Goal: Information Seeking & Learning: Compare options

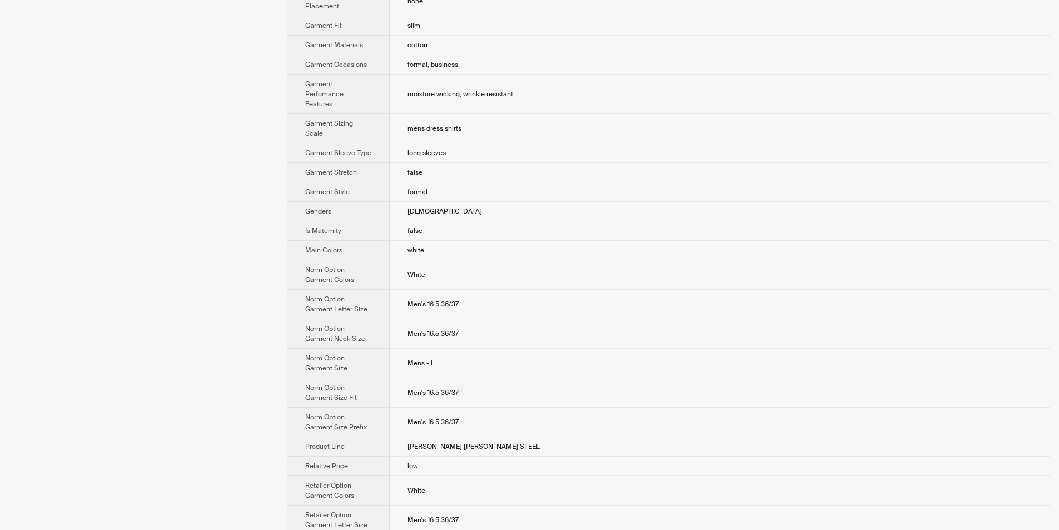
scroll to position [111, 0]
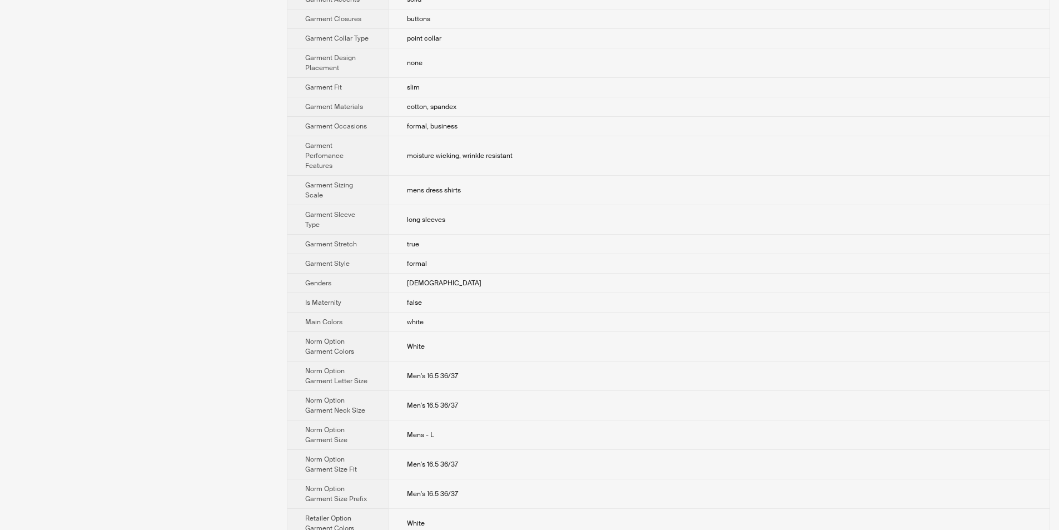
scroll to position [222, 0]
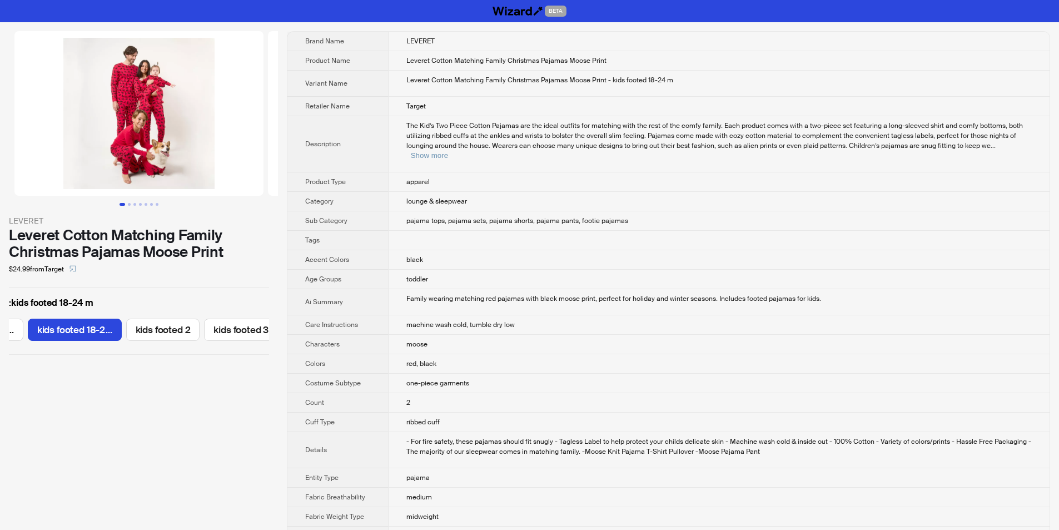
scroll to position [0, 79]
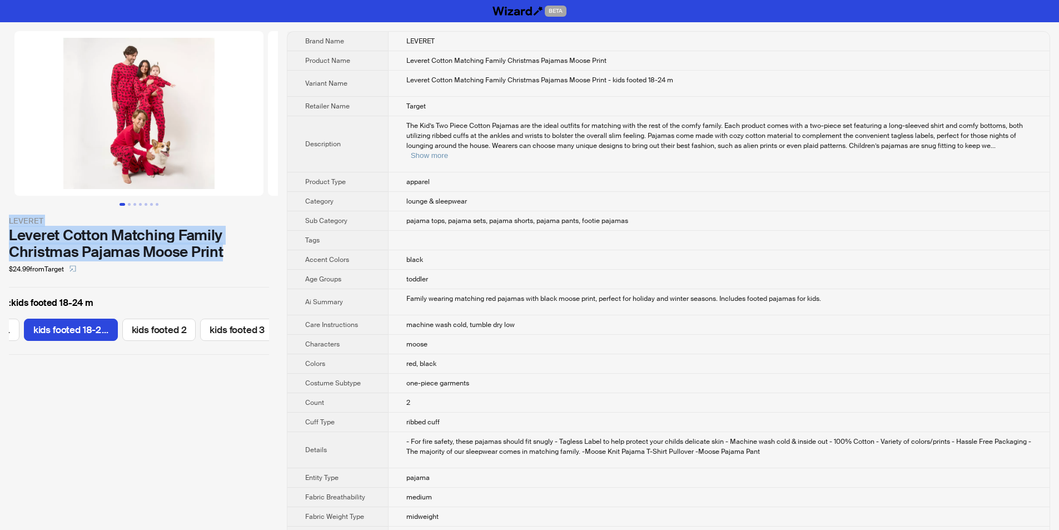
drag, startPoint x: 3, startPoint y: 223, endPoint x: 224, endPoint y: 252, distance: 222.1
click at [224, 252] on div "LEVERET Leveret Cotton Matching Family Christmas Pajamas Moose Print $24.99 fro…" at bounding box center [139, 192] width 278 height 341
copy div "LEVERET Leveret Cotton Matching Family Christmas Pajamas Moose Print"
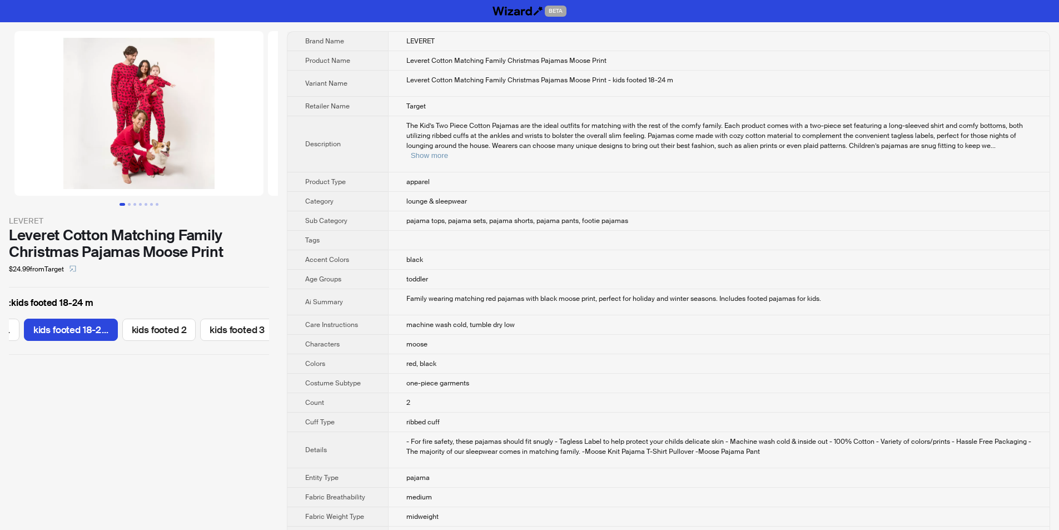
click at [240, 270] on div "$24.99 from Target" at bounding box center [139, 269] width 260 height 18
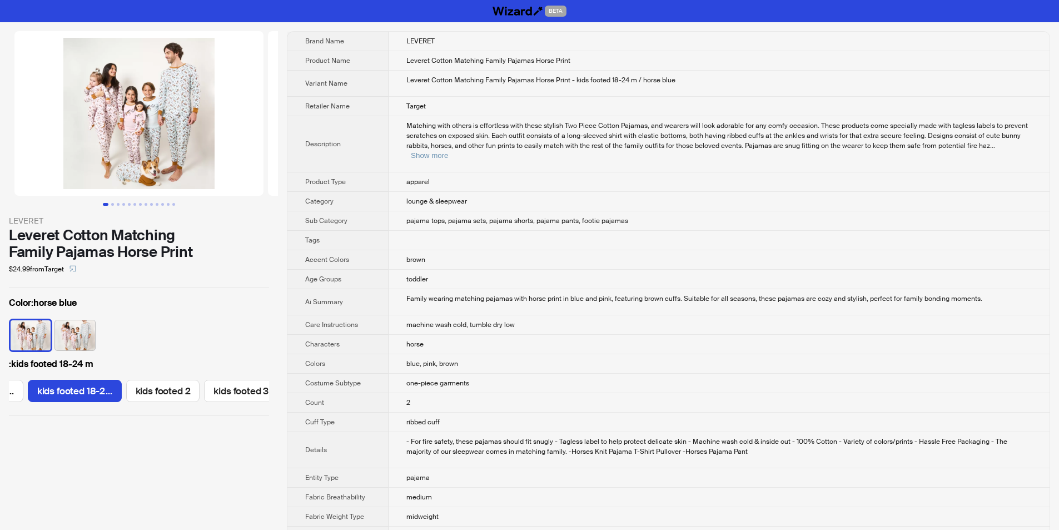
scroll to position [0, 79]
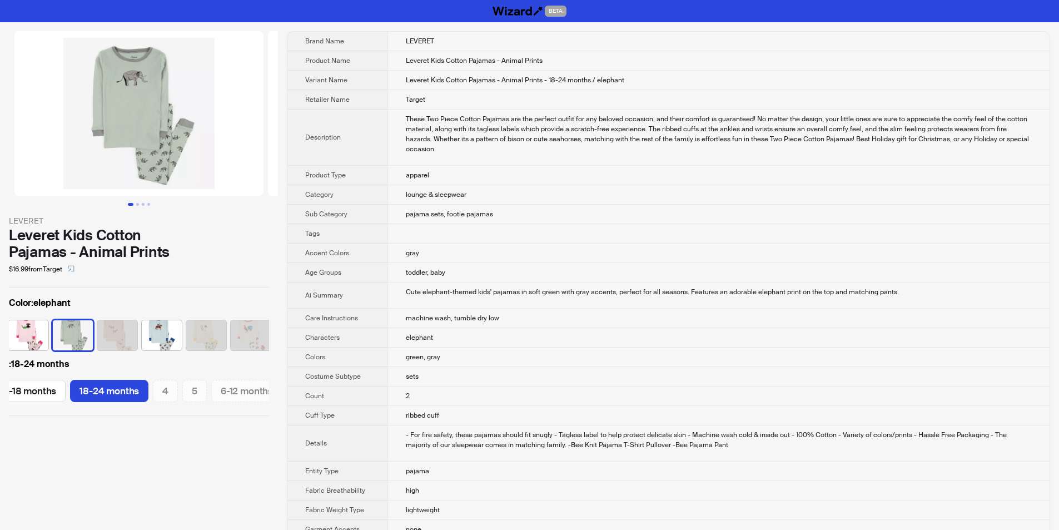
scroll to position [0, 153]
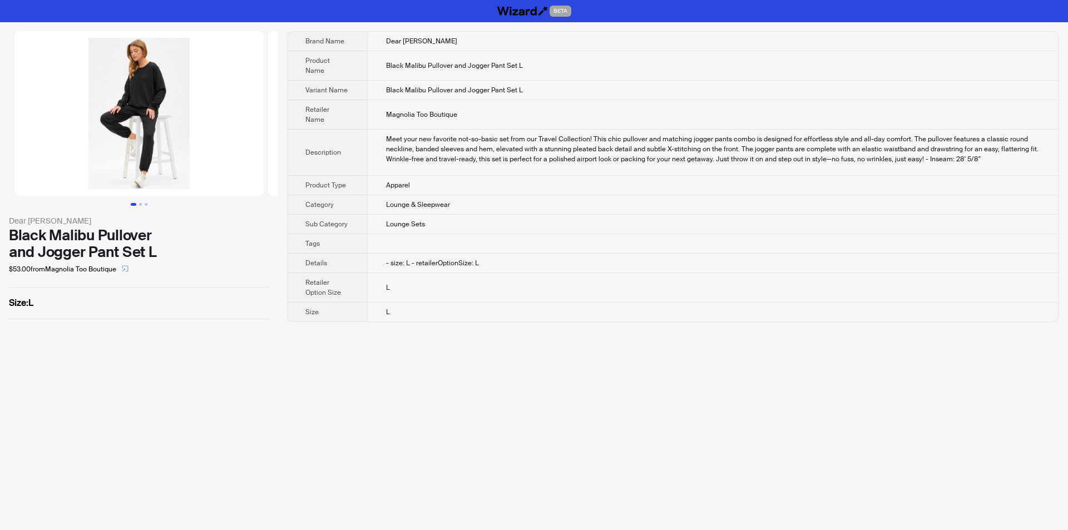
click at [533, 254] on td "- size: L - retailerOptionSize: L" at bounding box center [713, 263] width 691 height 19
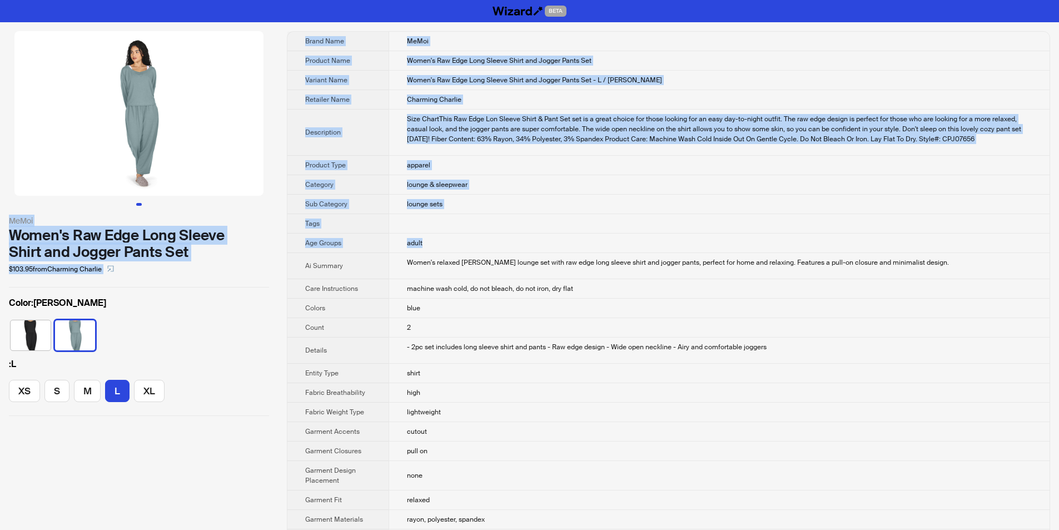
drag, startPoint x: 2, startPoint y: 208, endPoint x: 215, endPoint y: 251, distance: 217.2
click at [185, 259] on div "Women's Raw Edge Long Sleeve Shirt and Jogger Pants Set" at bounding box center [139, 243] width 260 height 33
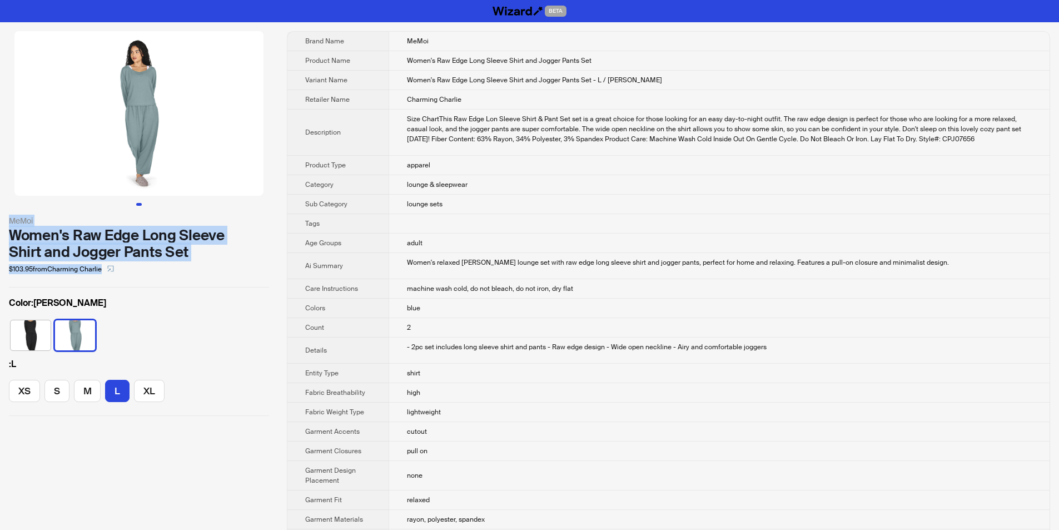
drag, startPoint x: 6, startPoint y: 214, endPoint x: 229, endPoint y: 257, distance: 227.1
click at [236, 259] on div "MeMoi Women's Raw Edge Long Sleeve Shirt and Jogger Pants Set $103.95 from Char…" at bounding box center [139, 223] width 278 height 403
copy div "MeMoi Women's Raw Edge Long Sleeve Shirt and Jogger Pants Set"
drag, startPoint x: 224, startPoint y: 314, endPoint x: 335, endPoint y: 16, distance: 318.3
click at [222, 310] on div "Color : Dusty Teal" at bounding box center [139, 326] width 260 height 61
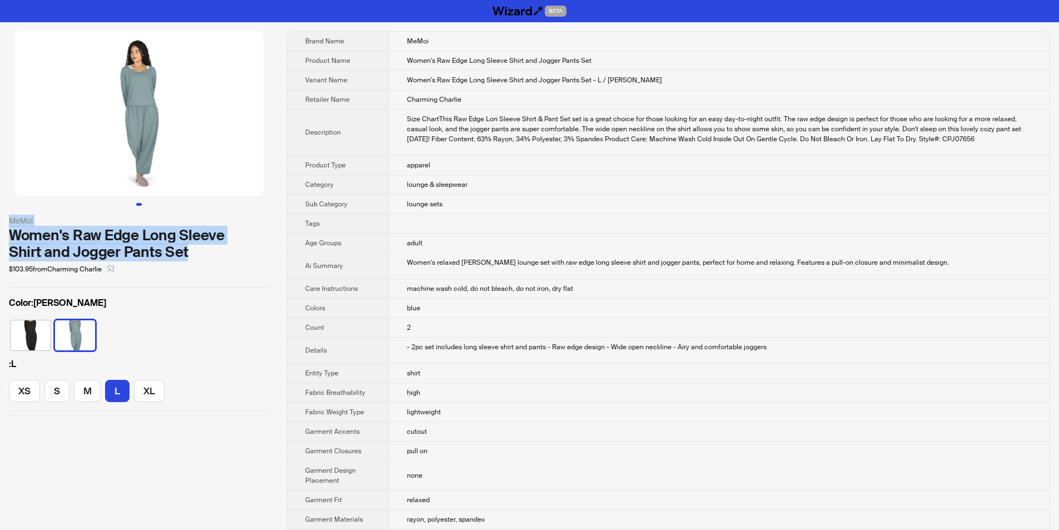
click at [229, 175] on img at bounding box center [138, 113] width 249 height 165
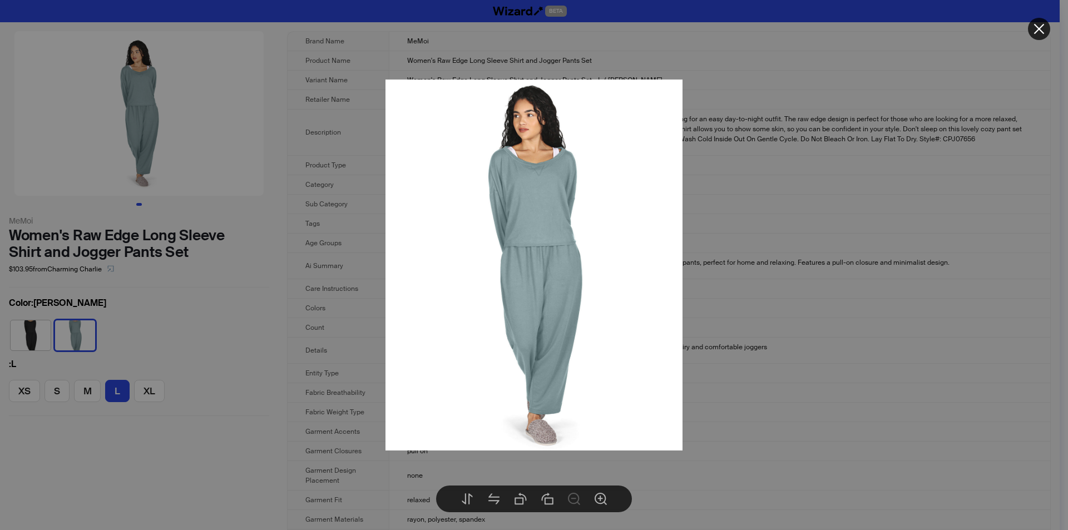
click at [286, 219] on div at bounding box center [534, 265] width 1068 height 530
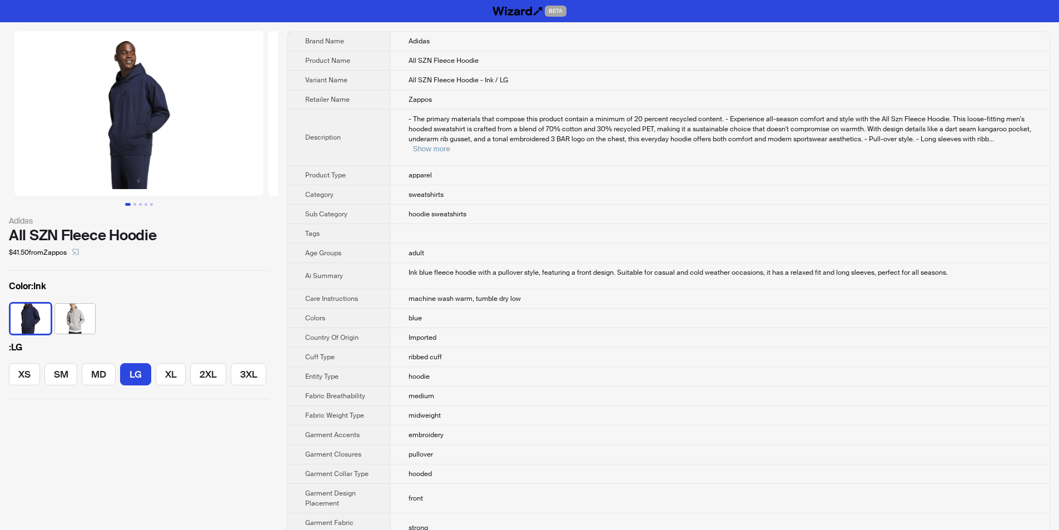
scroll to position [0, 37]
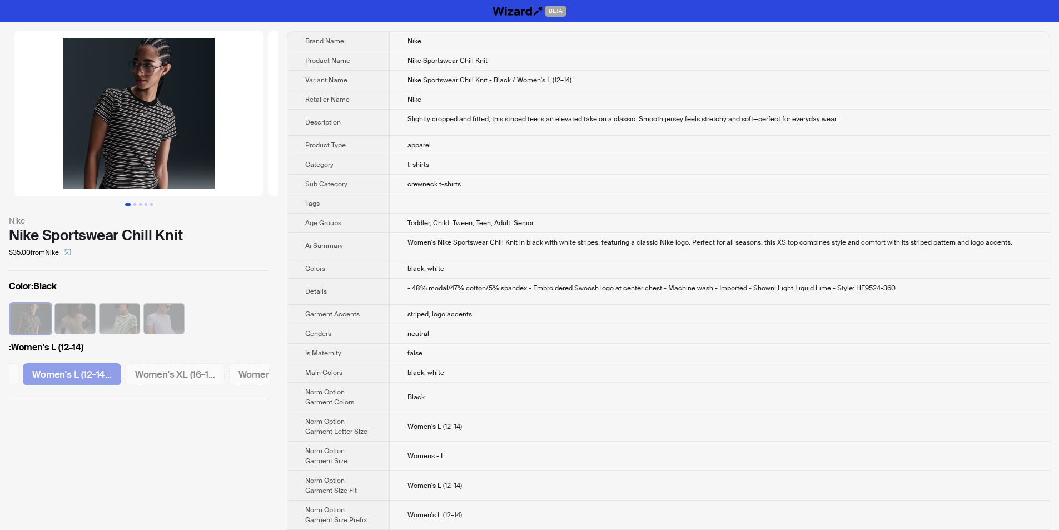
click at [508, 235] on td "Women's Nike Sportswear Chill Knit in black with white stripes, featuring a cla…" at bounding box center [720, 246] width 660 height 26
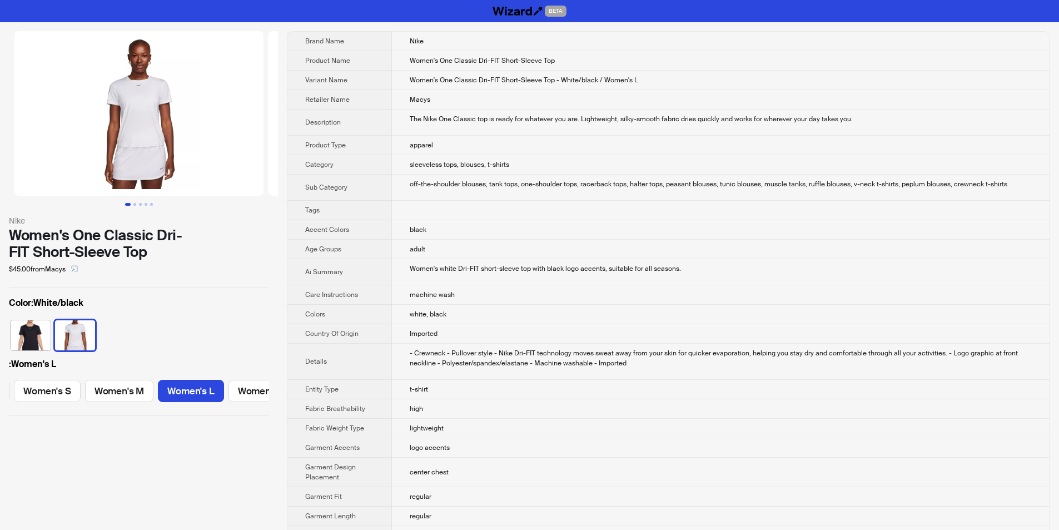
scroll to position [0, 99]
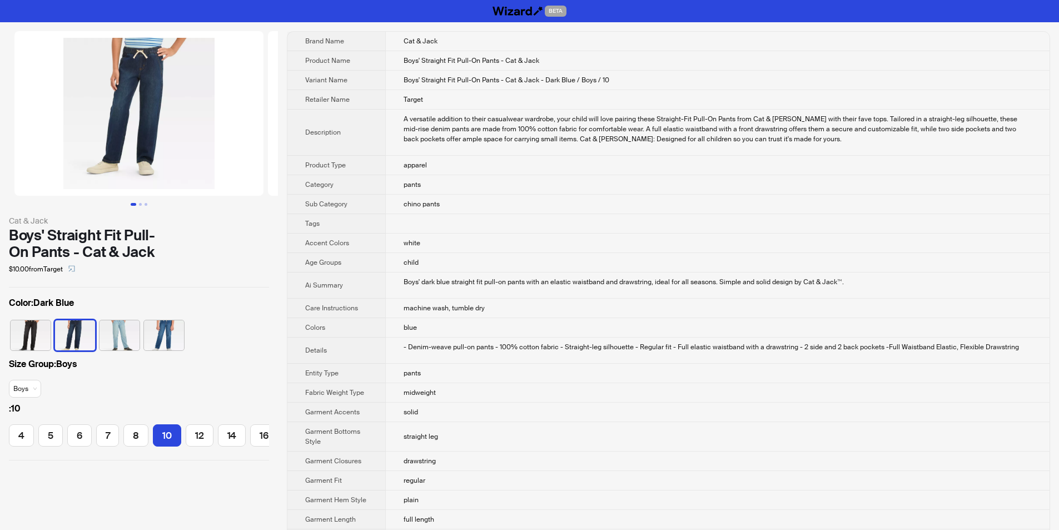
scroll to position [0, 125]
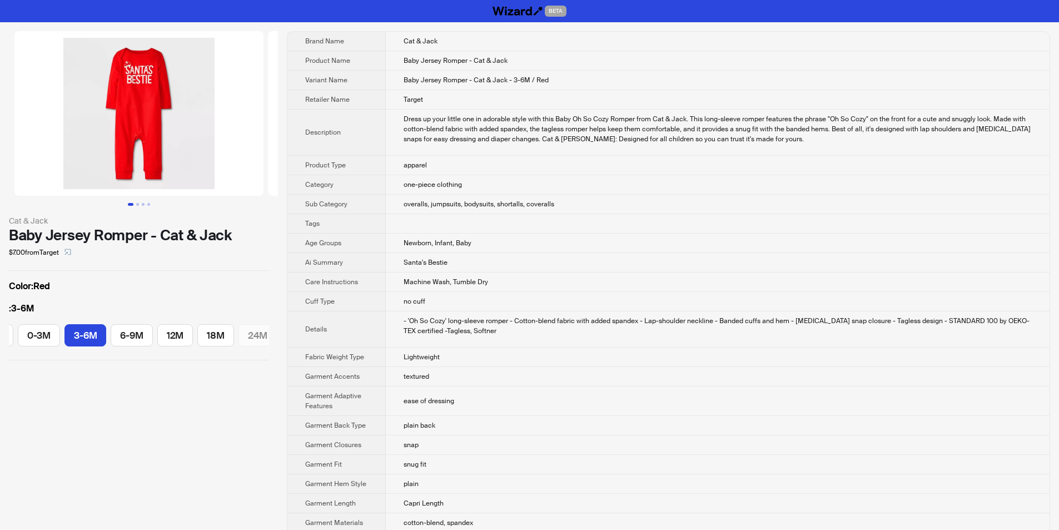
scroll to position [0, 54]
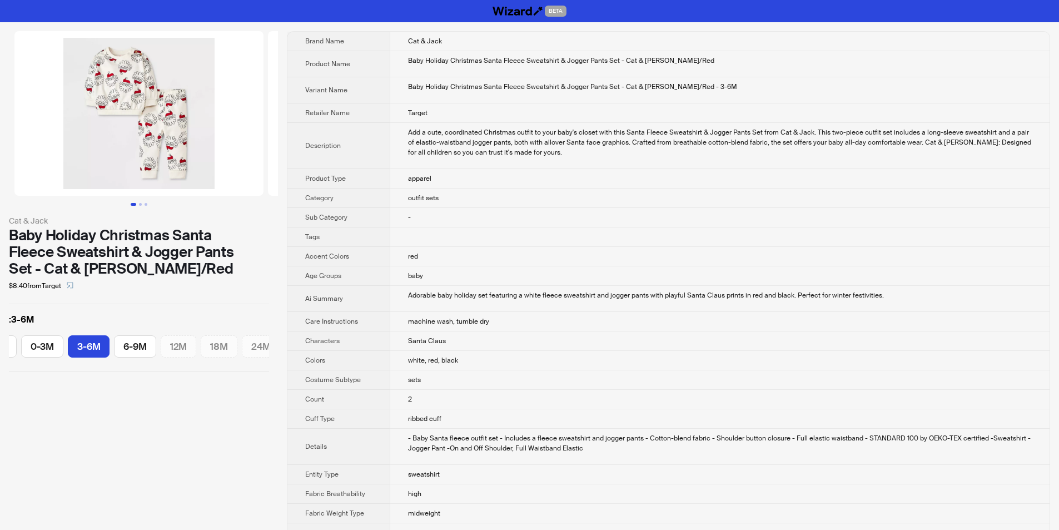
scroll to position [0, 54]
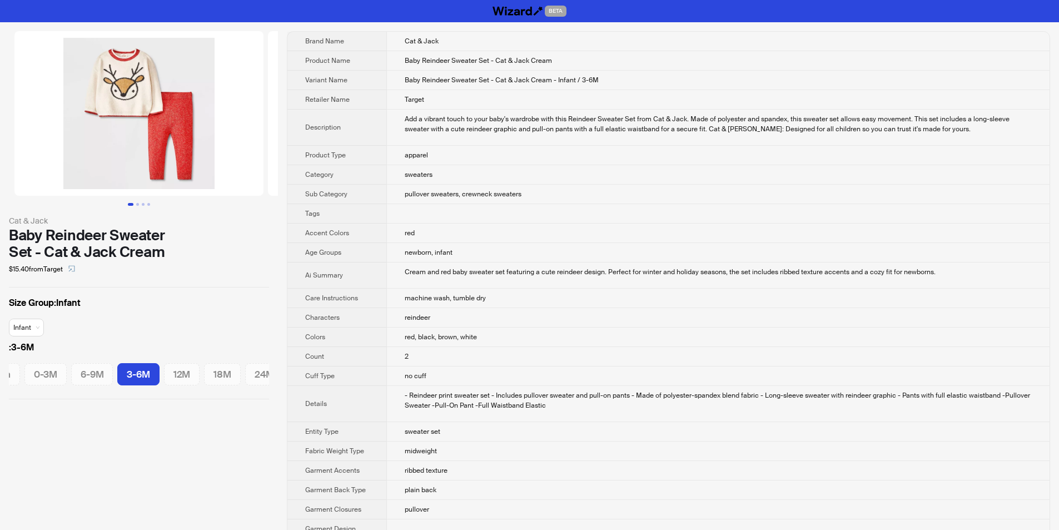
scroll to position [0, 54]
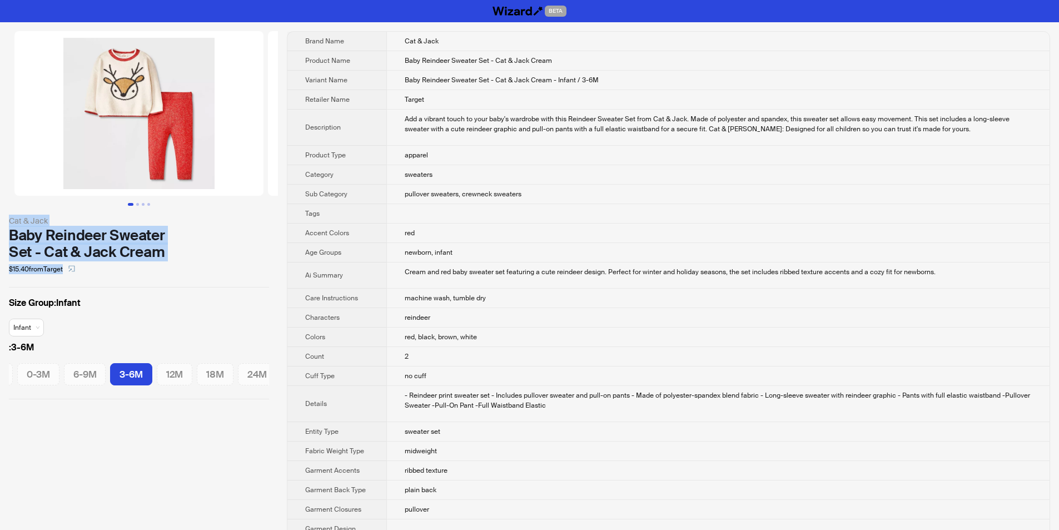
drag, startPoint x: 8, startPoint y: 214, endPoint x: 181, endPoint y: 260, distance: 178.8
click at [181, 260] on div "Cat & Jack Baby Reindeer Sweater Set - Cat & Jack Cream $15.40 from Target Size…" at bounding box center [139, 215] width 278 height 386
copy div "Cat & Jack Baby Reindeer Sweater Set - Cat & Jack Cream $15.40 from Target"
click at [182, 268] on div "$15.40 from Target" at bounding box center [139, 269] width 260 height 18
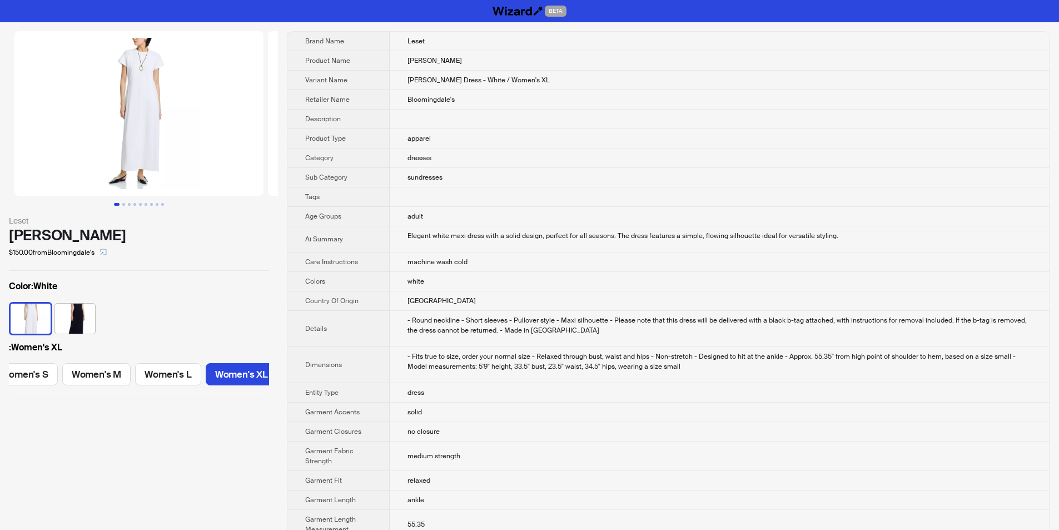
scroll to position [0, 99]
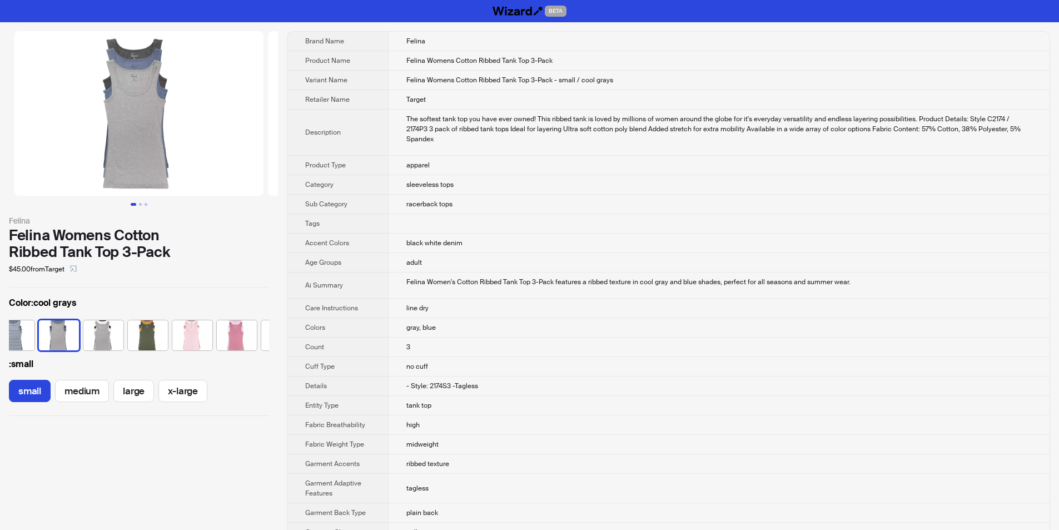
scroll to position [0, 117]
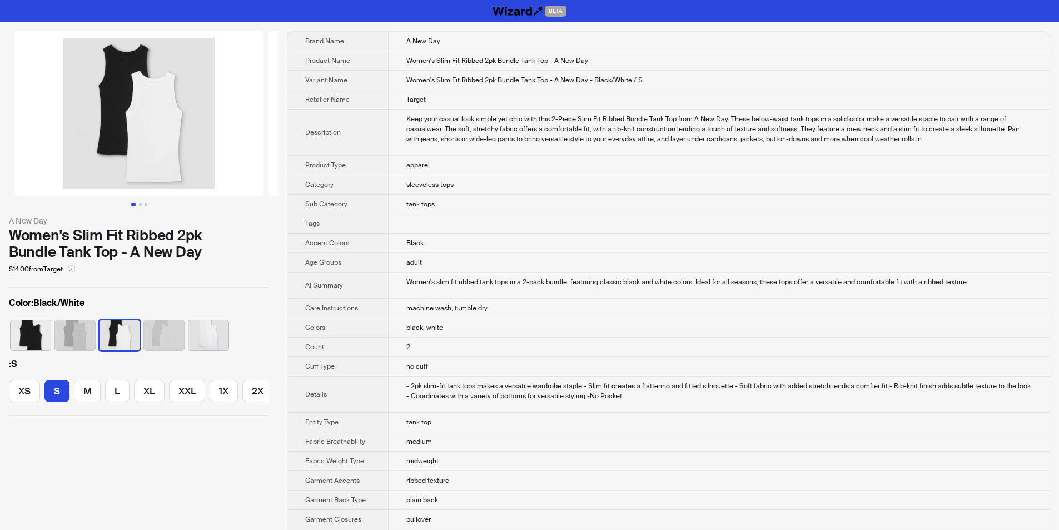
scroll to position [0, 18]
click at [455, 190] on td "sleeveless tops" at bounding box center [719, 184] width 662 height 19
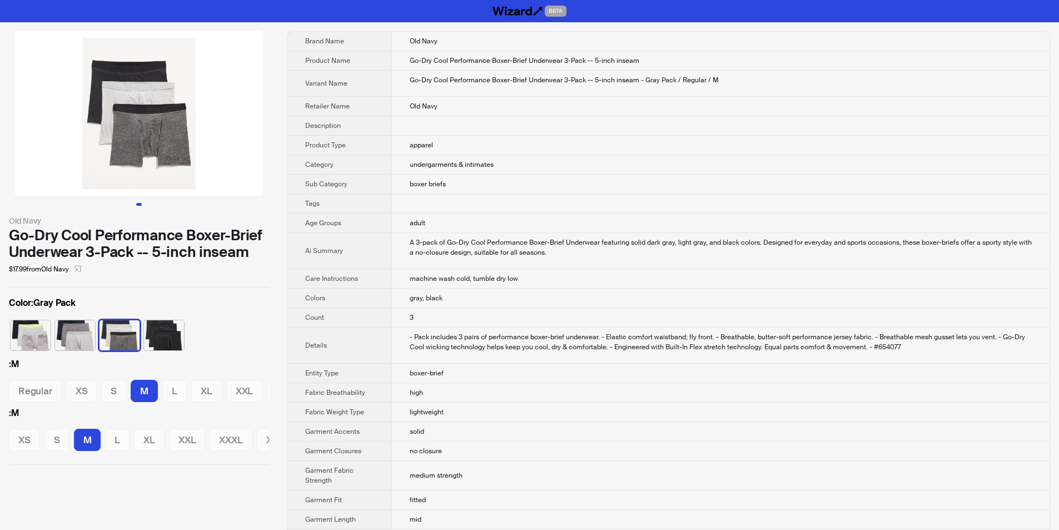
scroll to position [0, 37]
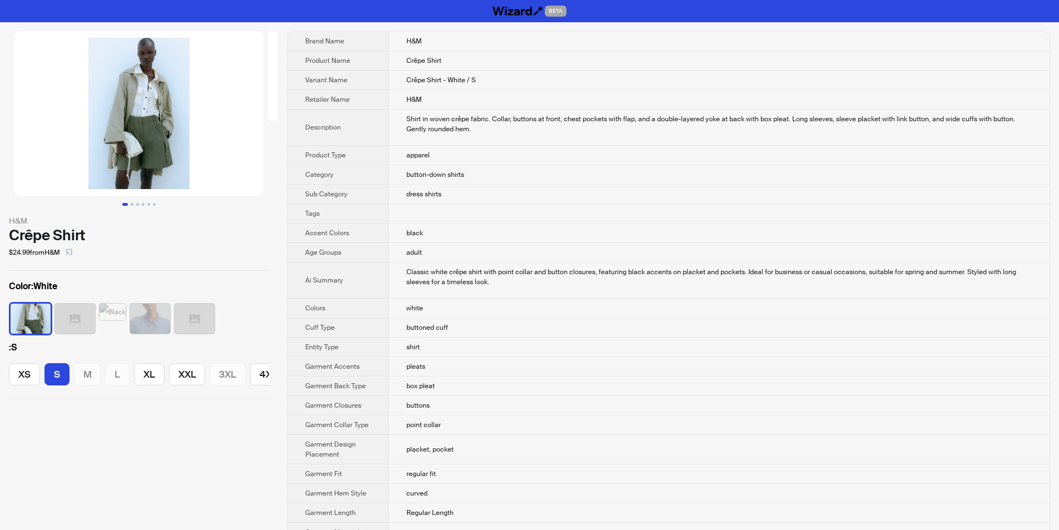
scroll to position [0, 16]
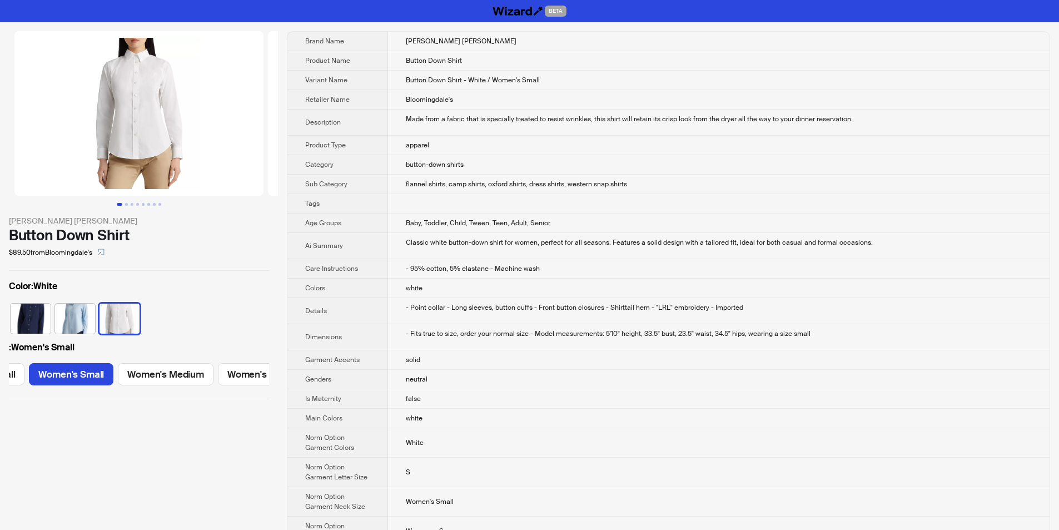
scroll to position [0, 78]
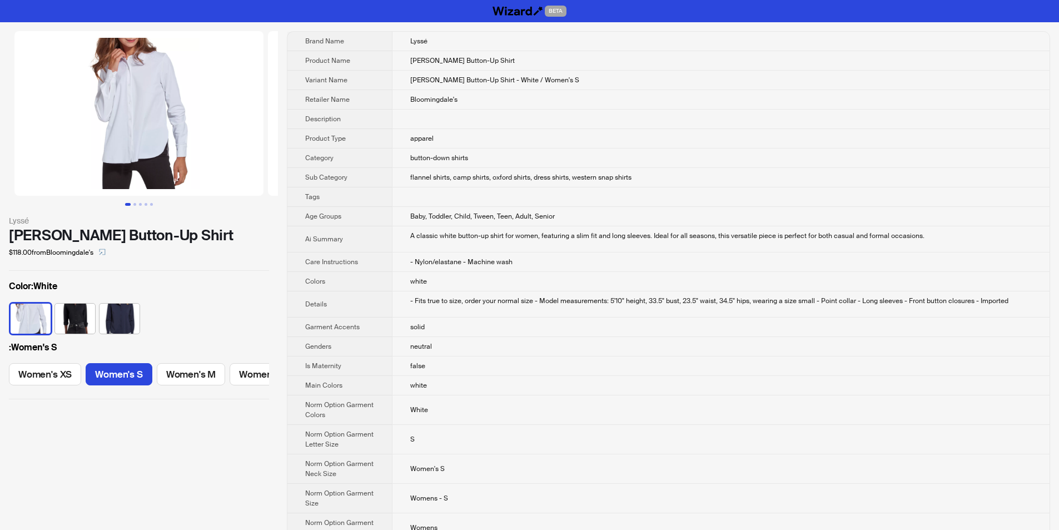
scroll to position [0, 59]
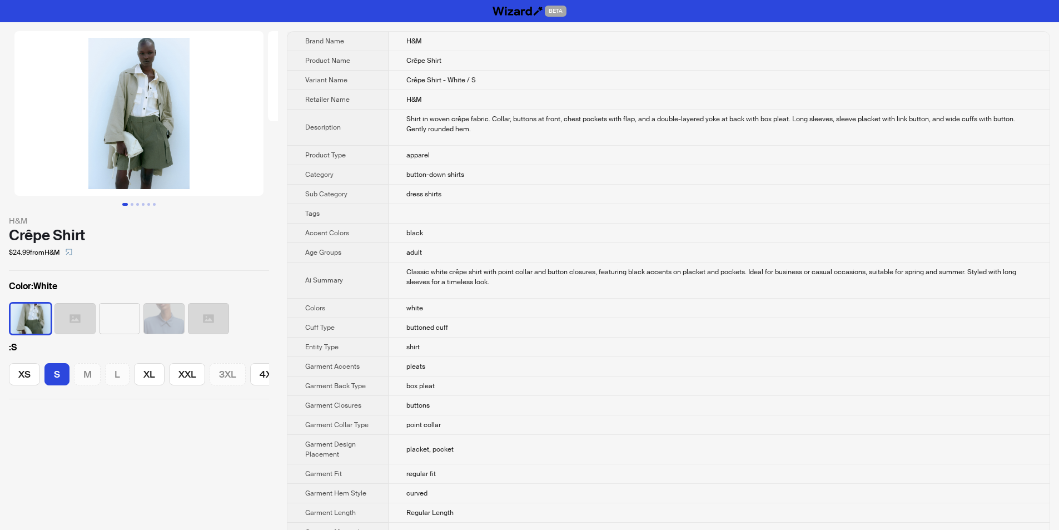
scroll to position [0, 16]
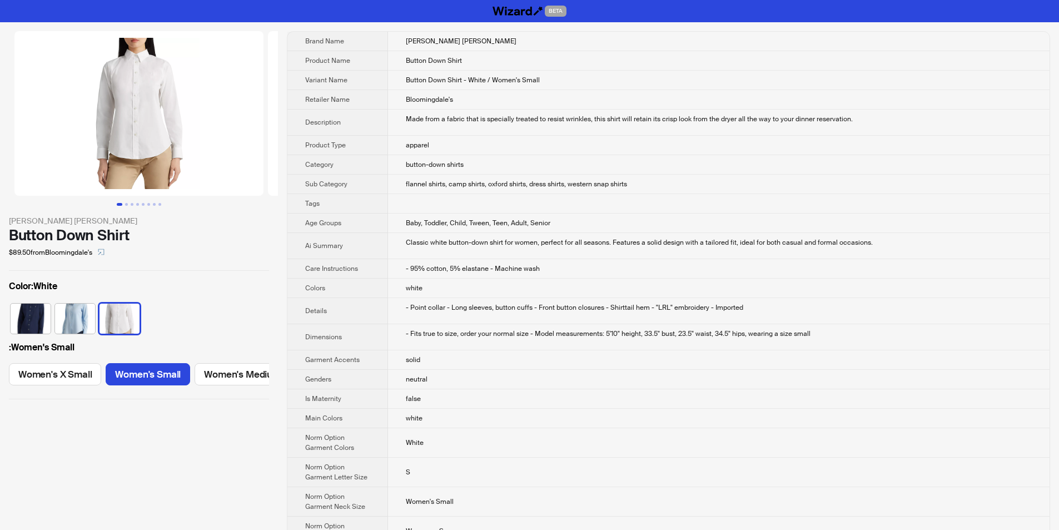
scroll to position [0, 78]
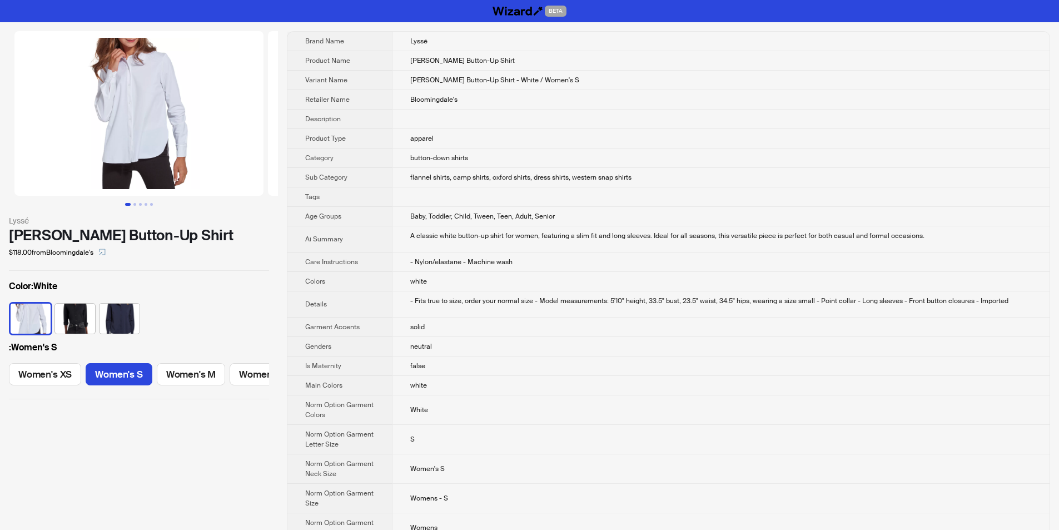
scroll to position [0, 59]
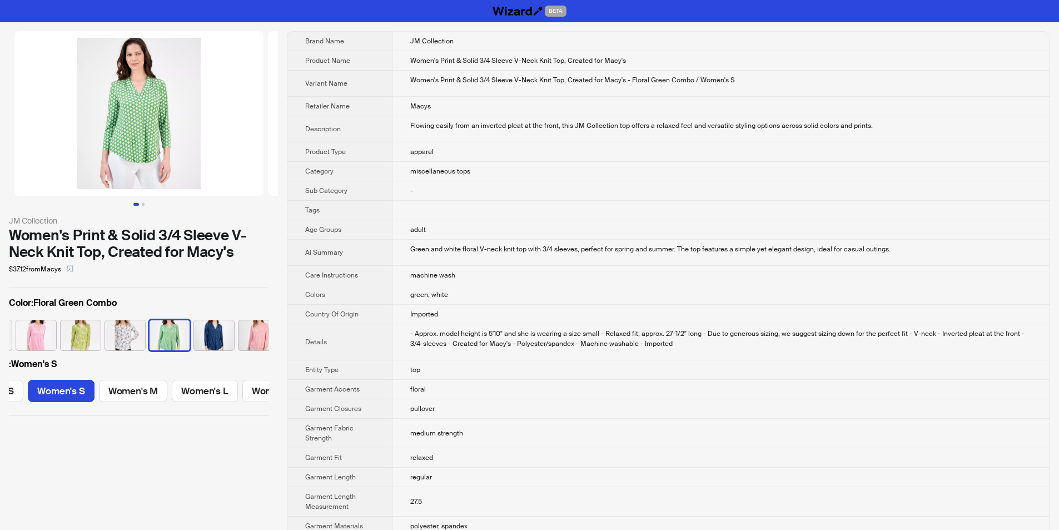
scroll to position [0, 59]
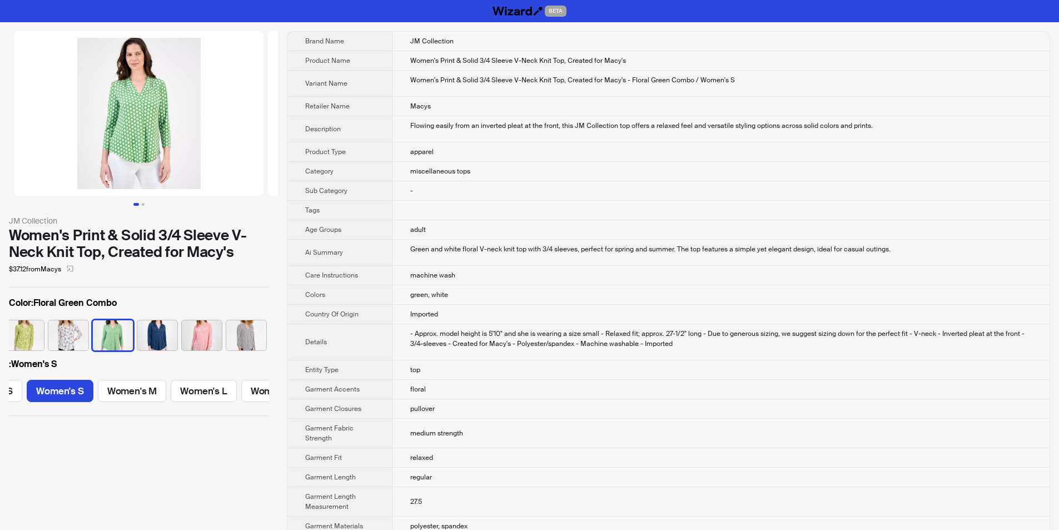
click at [453, 219] on td at bounding box center [721, 210] width 657 height 19
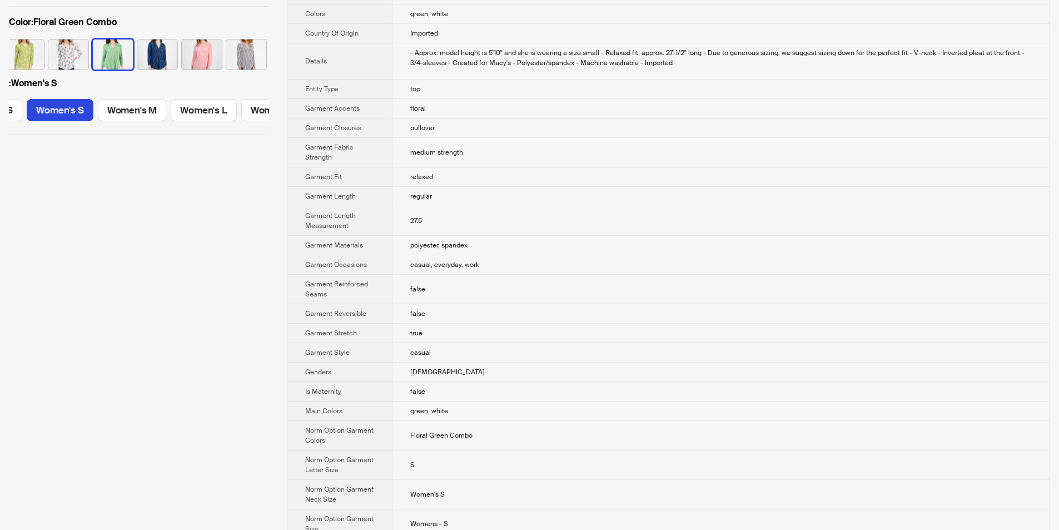
scroll to position [0, 0]
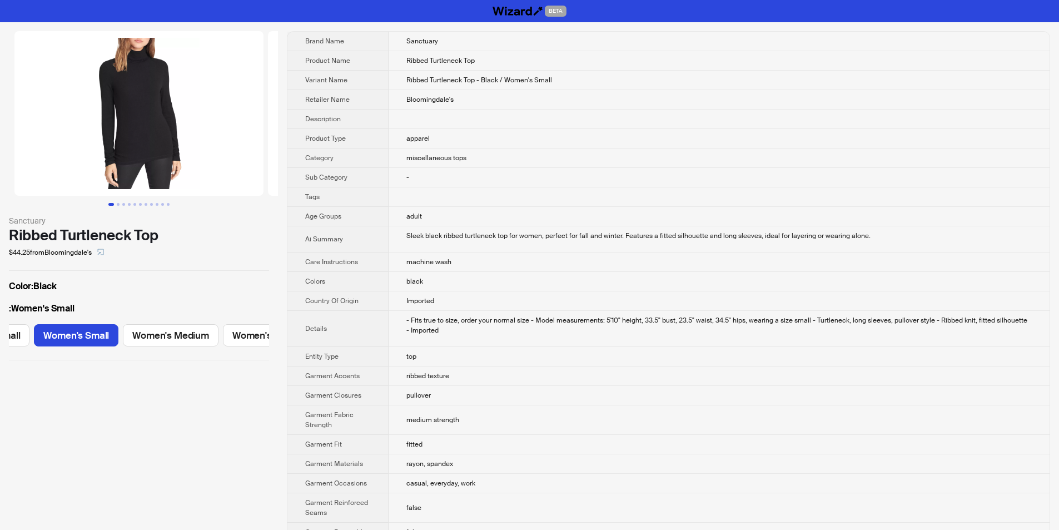
scroll to position [0, 78]
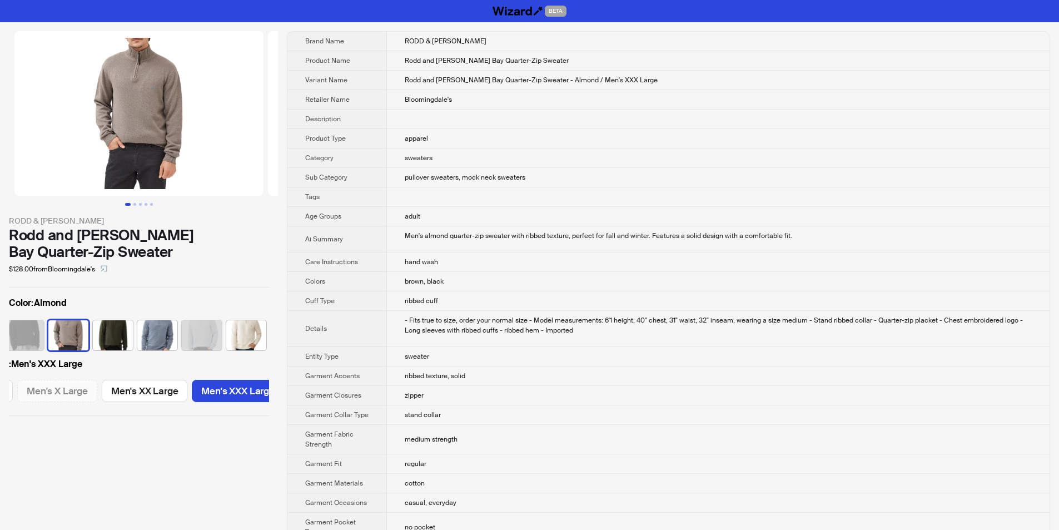
scroll to position [0, 315]
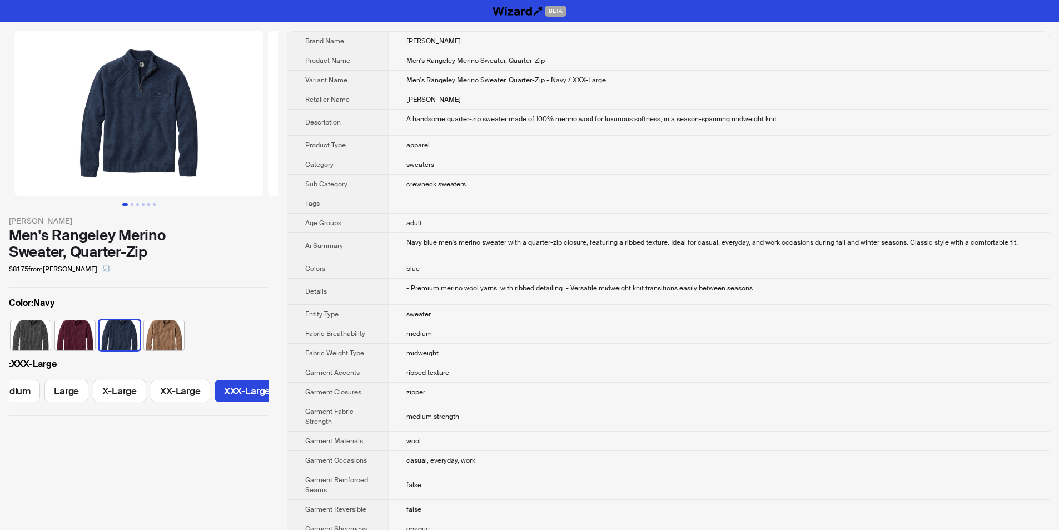
scroll to position [0, 73]
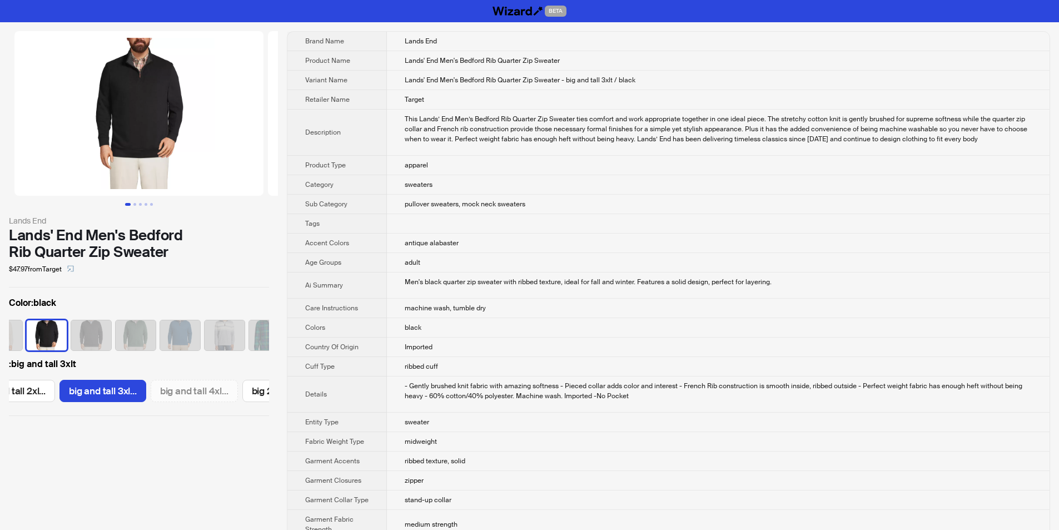
scroll to position [0, 747]
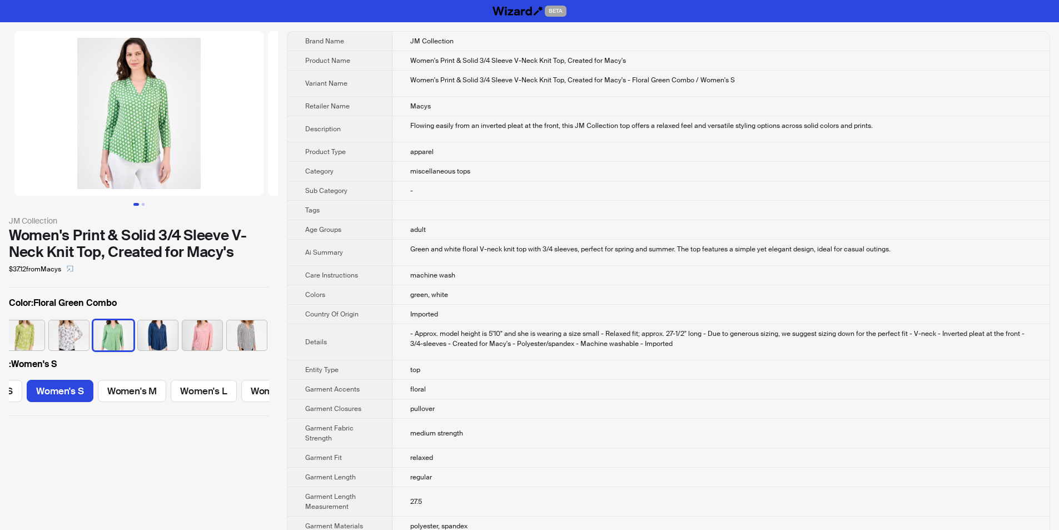
scroll to position [0, 229]
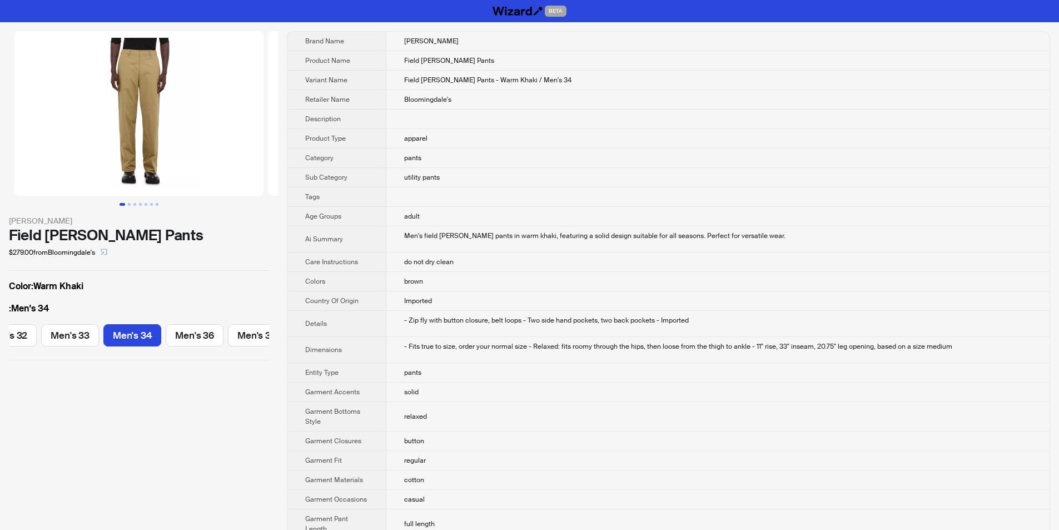
scroll to position [0, 281]
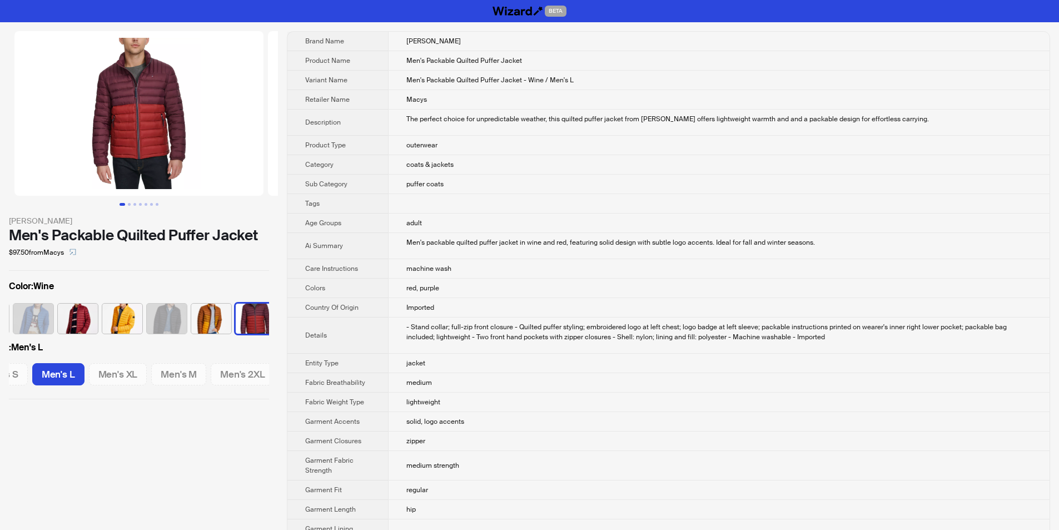
scroll to position [0, 185]
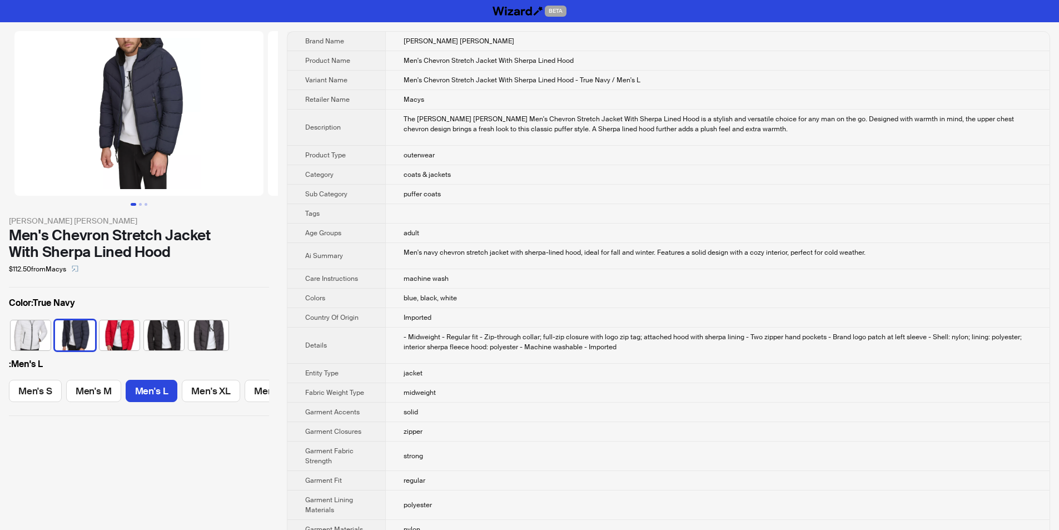
scroll to position [0, 34]
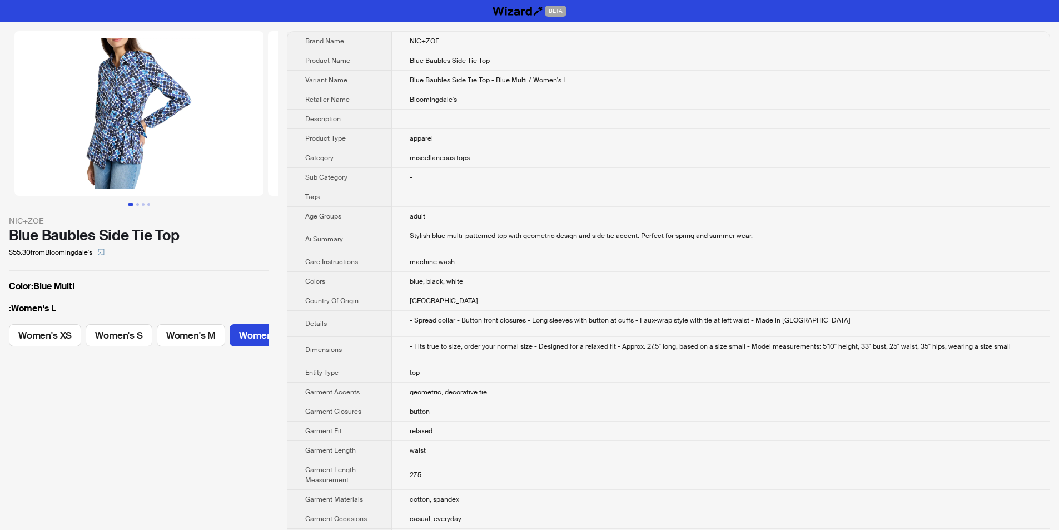
scroll to position [0, 181]
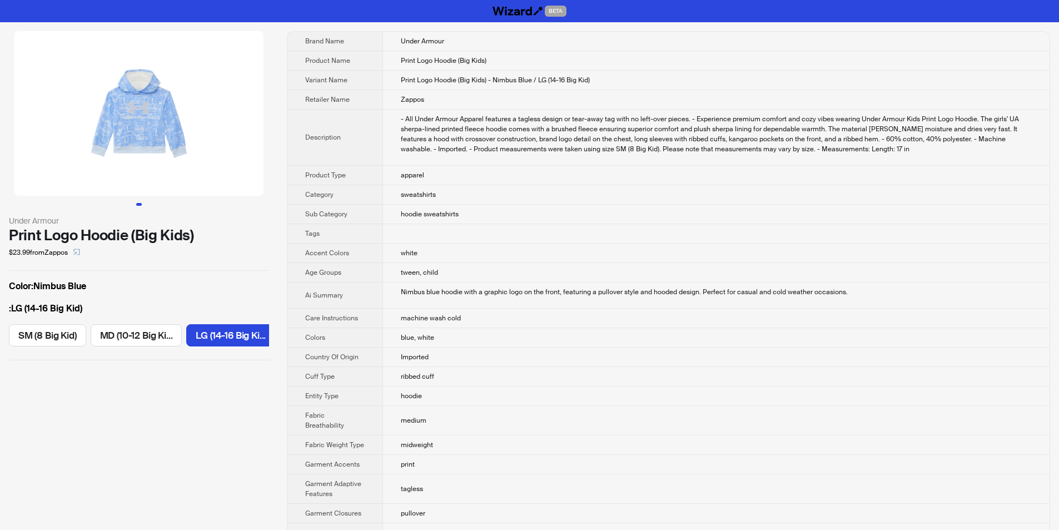
scroll to position [0, 107]
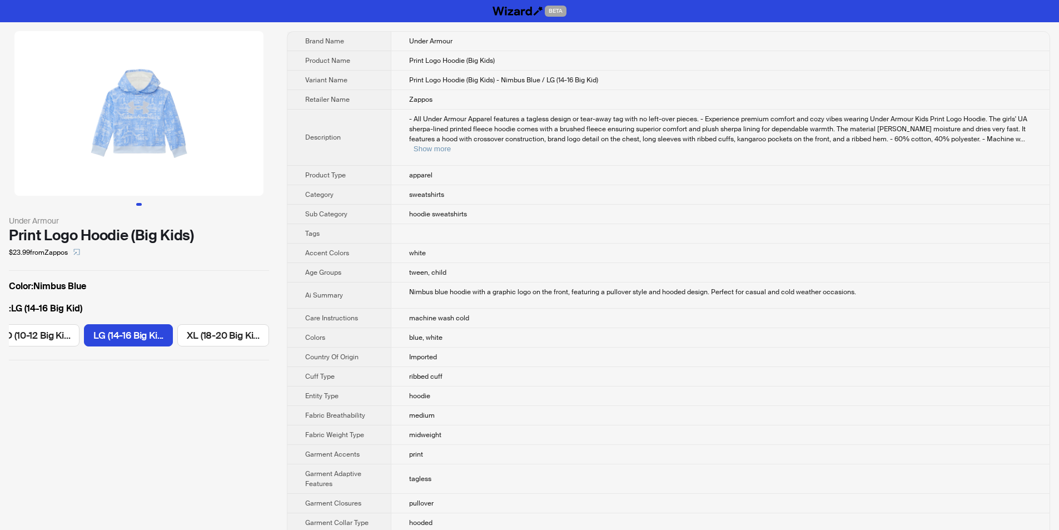
click at [461, 244] on td "white" at bounding box center [720, 253] width 659 height 19
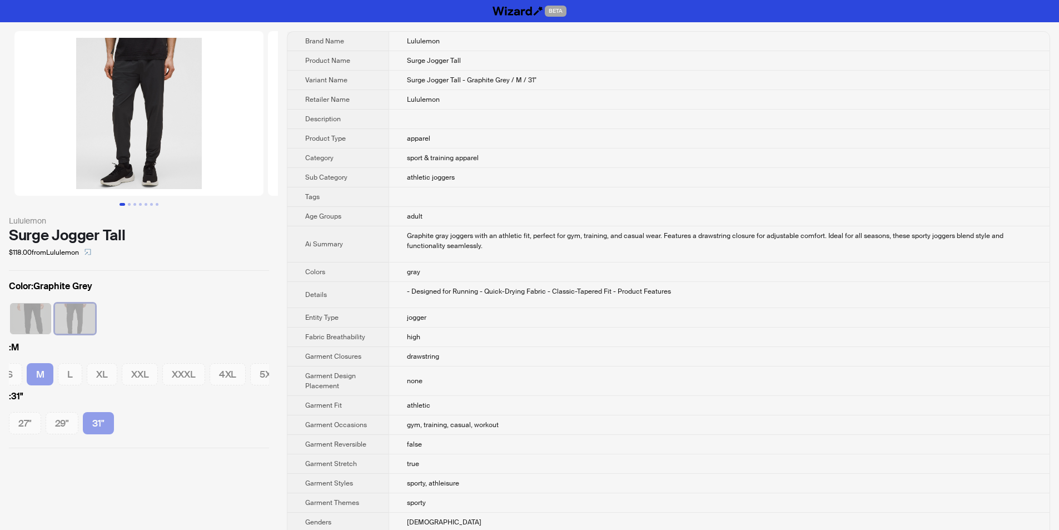
scroll to position [0, 48]
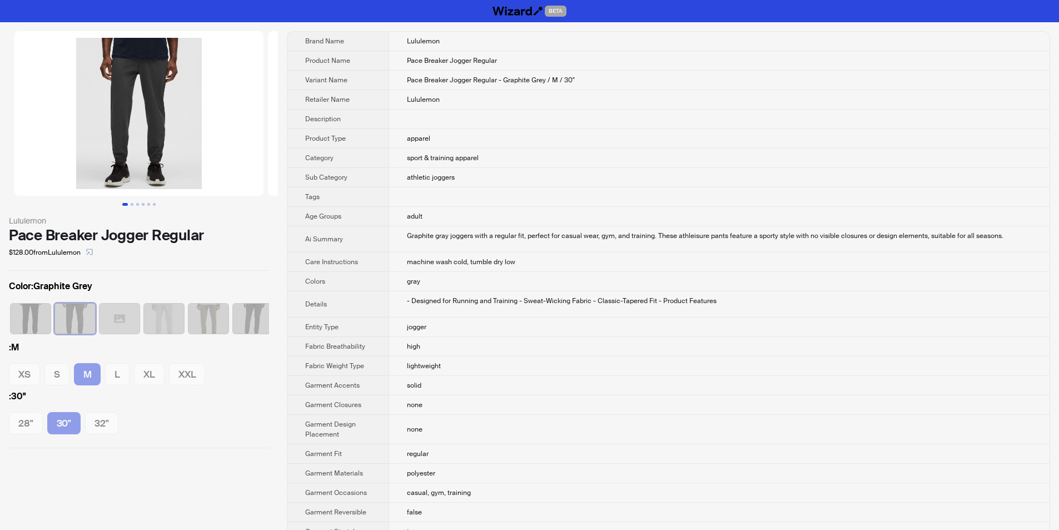
scroll to position [0, 28]
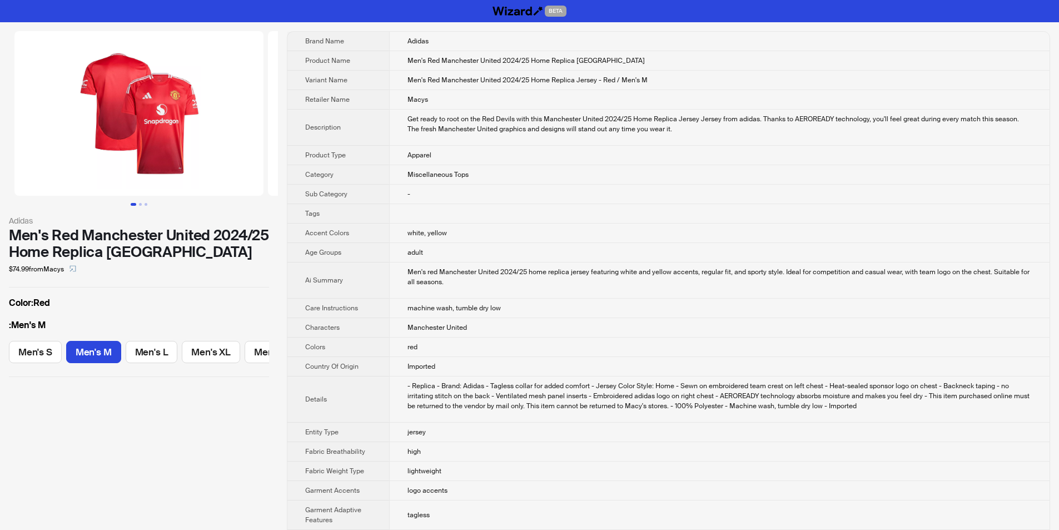
scroll to position [0, 39]
